Goal: Information Seeking & Learning: Learn about a topic

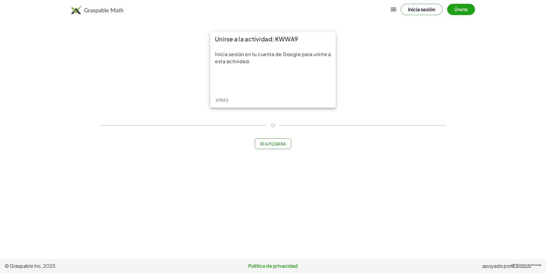
click at [426, 10] on button "Inicia sesión" at bounding box center [422, 9] width 42 height 11
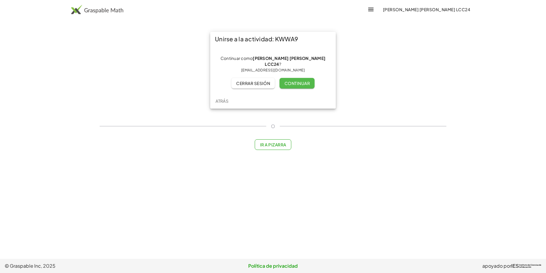
click at [297, 85] on font "Continuar" at bounding box center [297, 83] width 26 height 5
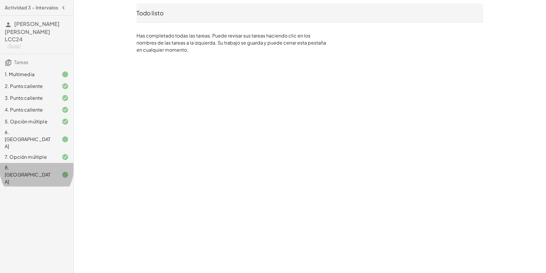
click at [57, 171] on div at bounding box center [60, 174] width 17 height 7
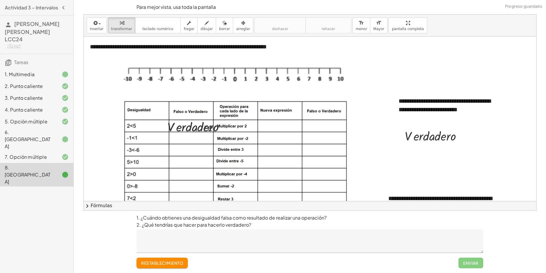
click at [42, 130] on div "6. [GEOGRAPHIC_DATA]" at bounding box center [28, 139] width 47 height 21
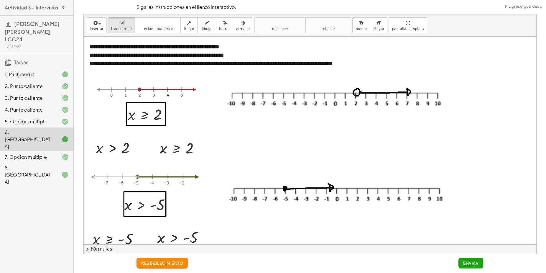
click at [44, 134] on div "6. [GEOGRAPHIC_DATA]" at bounding box center [28, 139] width 47 height 21
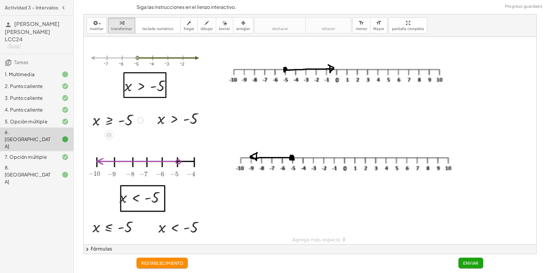
scroll to position [123, 0]
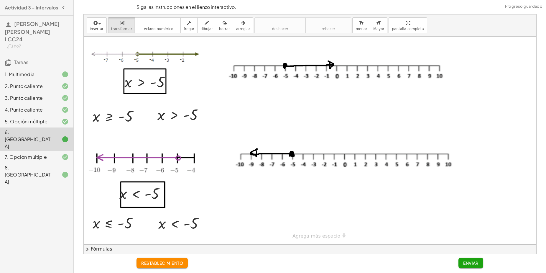
click at [36, 122] on div "5. Opción múltiple" at bounding box center [28, 121] width 47 height 7
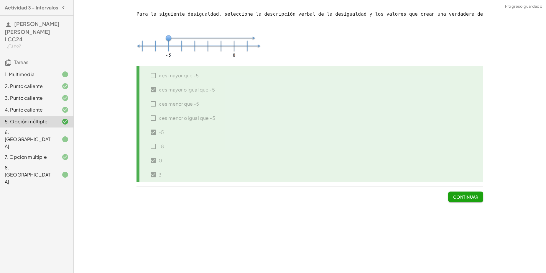
click at [39, 153] on div "7. Opción múltiple" at bounding box center [28, 156] width 47 height 7
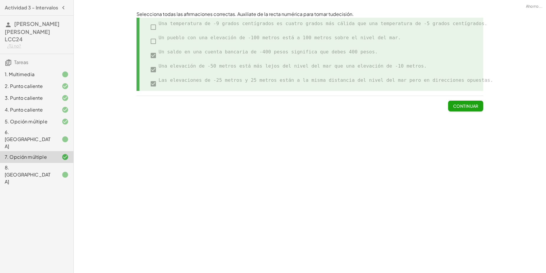
click at [40, 164] on div "8. [GEOGRAPHIC_DATA]" at bounding box center [28, 174] width 47 height 21
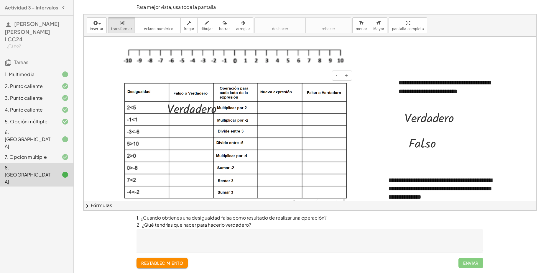
scroll to position [19, 0]
click at [66, 136] on icon at bounding box center [65, 139] width 7 height 7
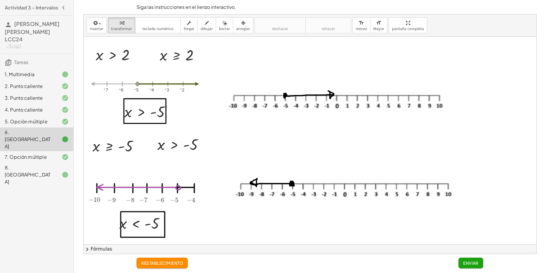
scroll to position [111, 0]
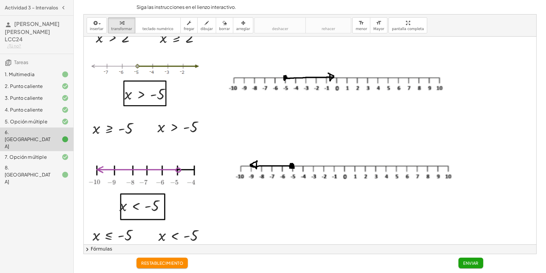
click at [36, 164] on div "8. [GEOGRAPHIC_DATA]" at bounding box center [28, 174] width 47 height 21
